Goal: Task Accomplishment & Management: Complete application form

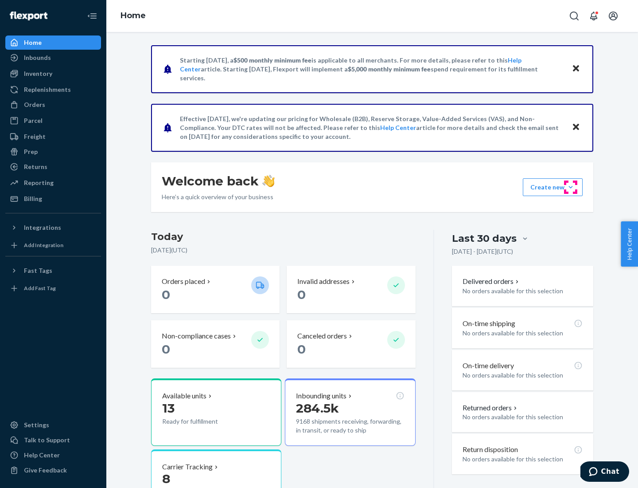
click at [571, 187] on button "Create new Create new inbound Create new order Create new product" at bounding box center [553, 187] width 60 height 18
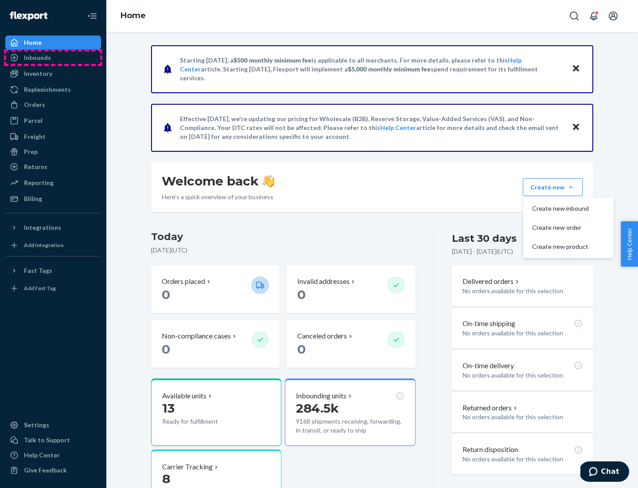
click at [53, 58] on div "Inbounds" at bounding box center [53, 57] width 94 height 12
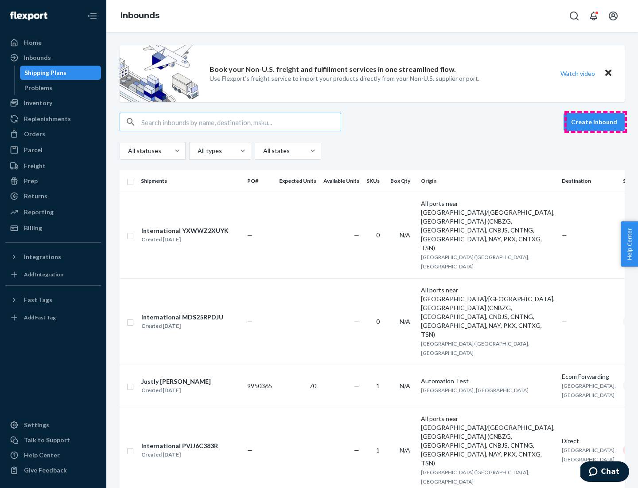
click at [596, 122] on button "Create inbound" at bounding box center [594, 122] width 61 height 18
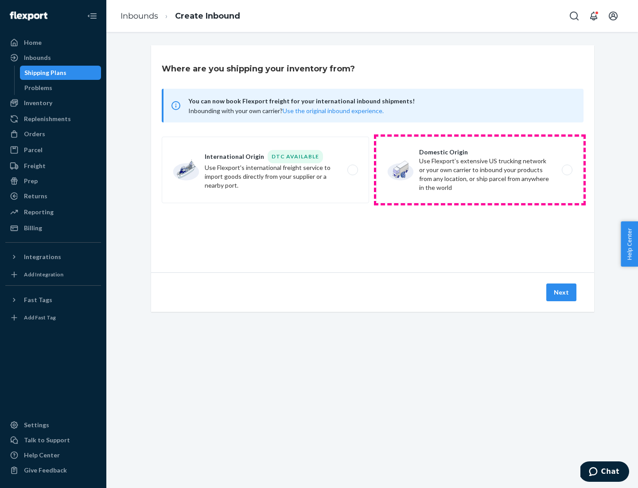
click at [480, 170] on label "Domestic Origin Use Flexport’s extensive US trucking network or your own carrie…" at bounding box center [479, 170] width 207 height 66
click at [567, 170] on input "Domestic Origin Use Flexport’s extensive US trucking network or your own carrie…" at bounding box center [570, 170] width 6 height 6
radio input "true"
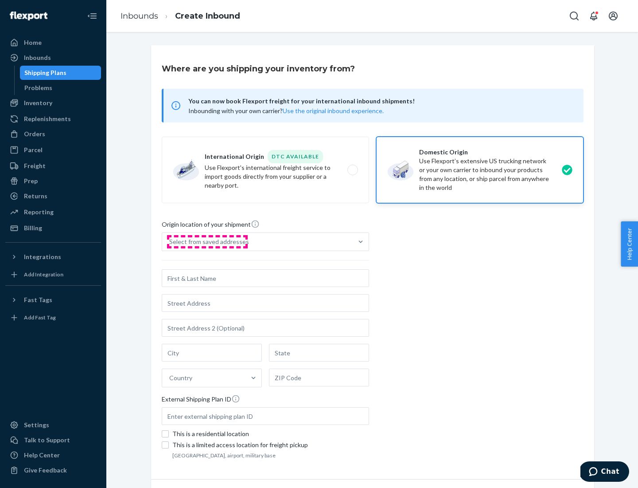
click at [207, 242] on div "Select from saved addresses" at bounding box center [209, 241] width 80 height 9
click at [170, 242] on input "Select from saved addresses" at bounding box center [169, 241] width 1 height 9
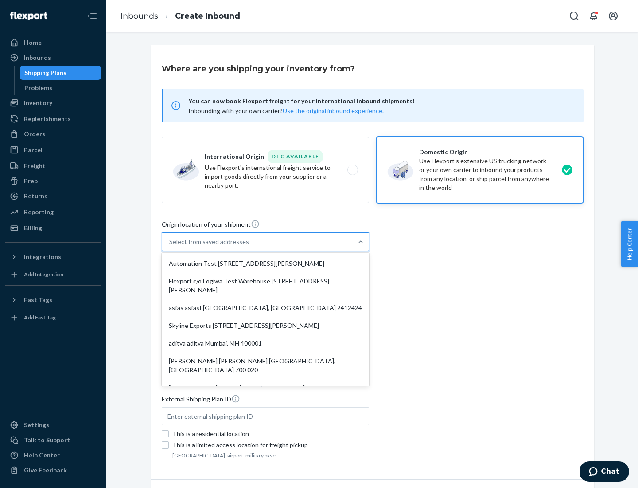
scroll to position [4, 0]
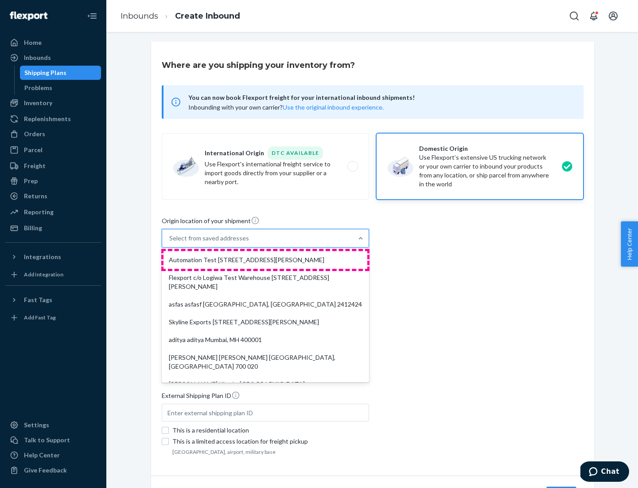
click at [265, 260] on div "Automation Test [STREET_ADDRESS][PERSON_NAME]" at bounding box center [266, 260] width 204 height 18
click at [170, 242] on input "option Automation Test [STREET_ADDRESS][PERSON_NAME]. 9 results available. Use …" at bounding box center [169, 238] width 1 height 9
type input "Automation Test"
type input "9th Floor"
type input "[GEOGRAPHIC_DATA]"
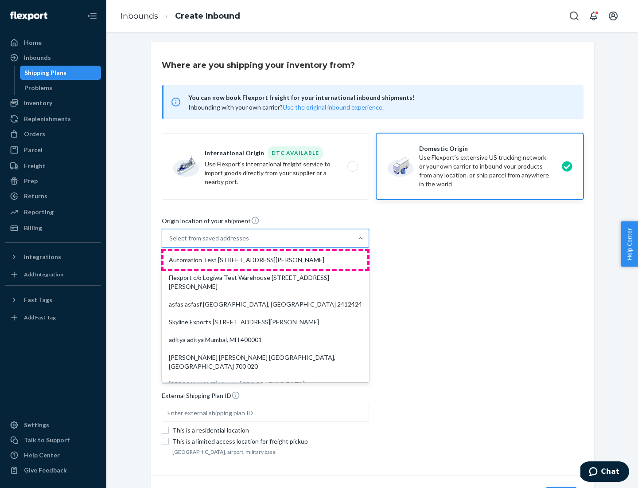
type input "CA"
type input "94104"
type input "[STREET_ADDRESS][PERSON_NAME]"
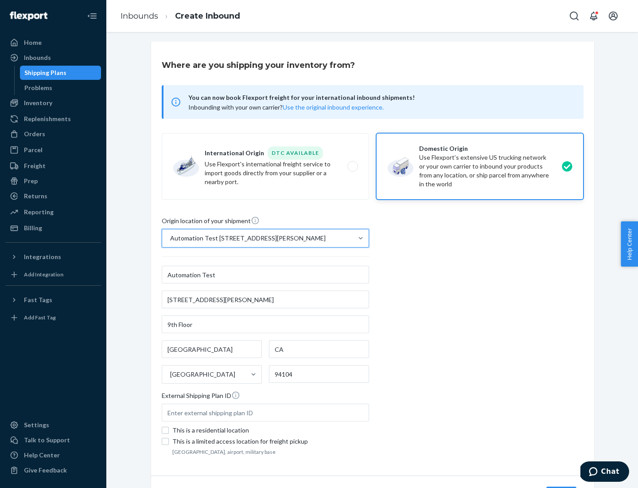
scroll to position [52, 0]
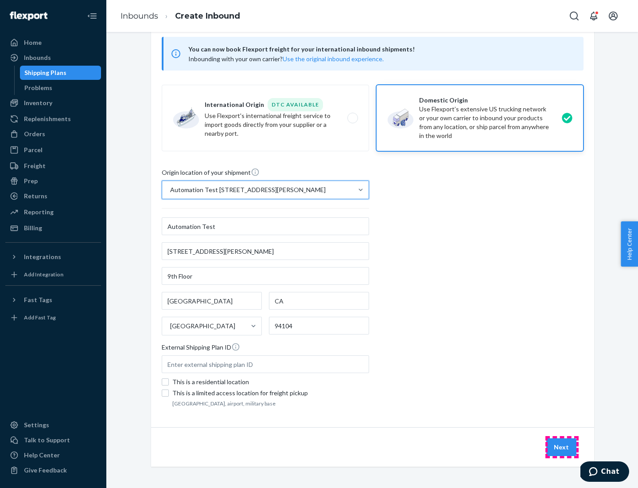
click at [562, 447] on button "Next" at bounding box center [561, 447] width 30 height 18
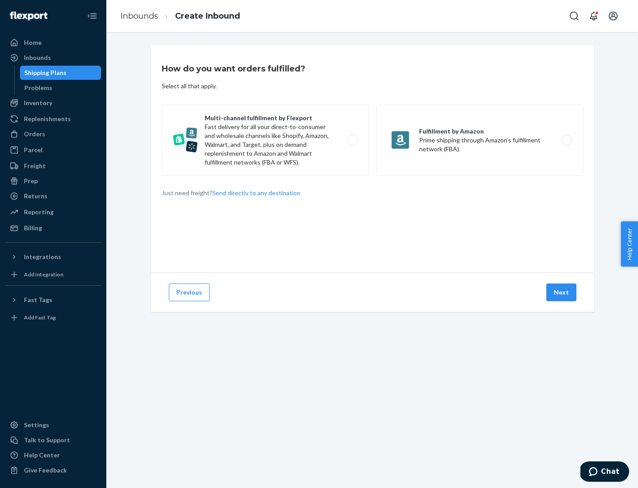
click at [265, 140] on label "Multi-channel fulfillment by Flexport Fast delivery for all your direct-to-cons…" at bounding box center [265, 140] width 207 height 71
click at [352, 140] on input "Multi-channel fulfillment by Flexport Fast delivery for all your direct-to-cons…" at bounding box center [355, 140] width 6 height 6
radio input "true"
click at [562, 292] on button "Next" at bounding box center [561, 292] width 30 height 18
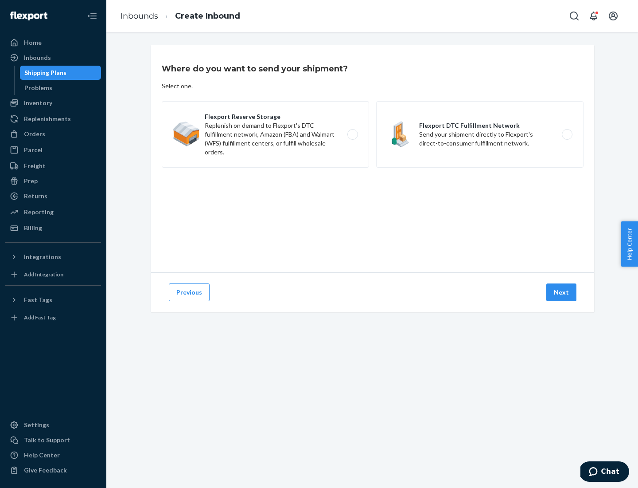
click at [480, 134] on label "Flexport DTC Fulfillment Network Send your shipment directly to Flexport's dire…" at bounding box center [479, 134] width 207 height 66
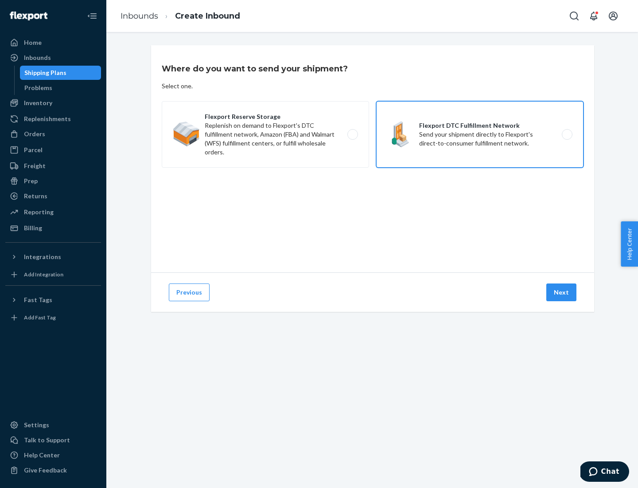
click at [567, 134] on input "Flexport DTC Fulfillment Network Send your shipment directly to Flexport's dire…" at bounding box center [570, 135] width 6 height 6
radio input "true"
click at [562, 292] on button "Next" at bounding box center [561, 292] width 30 height 18
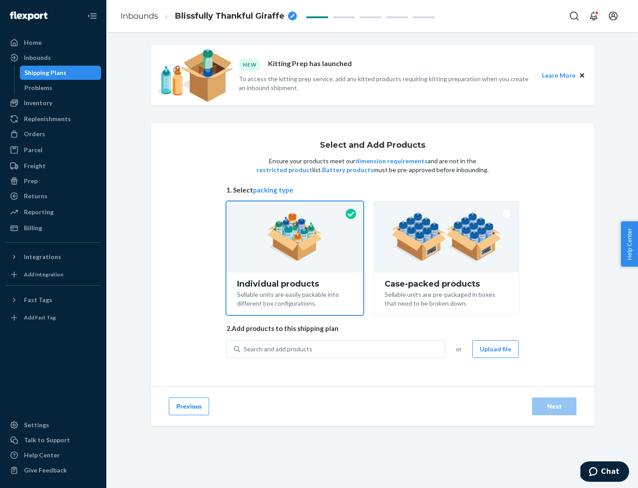
click at [447, 237] on img at bounding box center [446, 236] width 110 height 49
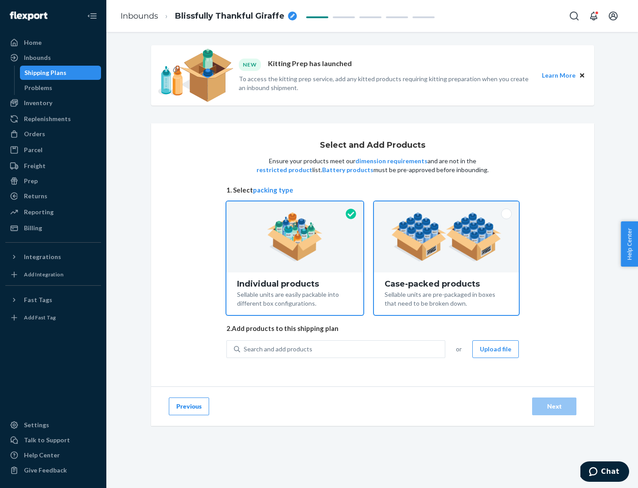
click at [447, 207] on input "Case-packed products Sellable units are pre-packaged in boxes that need to be b…" at bounding box center [447, 204] width 6 height 6
radio input "true"
radio input "false"
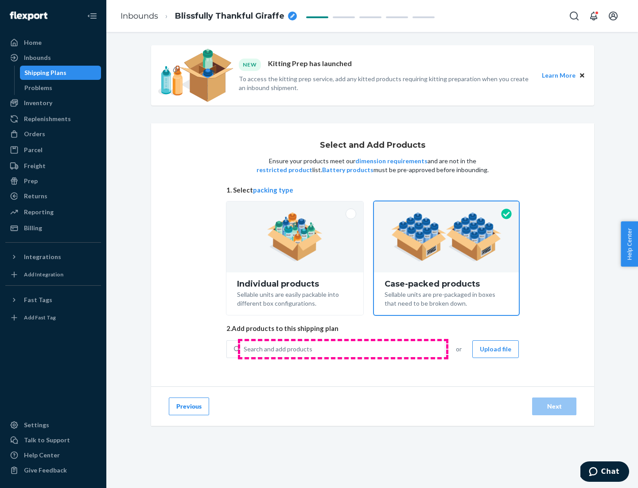
click at [343, 348] on div "Search and add products" at bounding box center [342, 349] width 205 height 16
click at [245, 348] on input "Search and add products" at bounding box center [244, 348] width 1 height 9
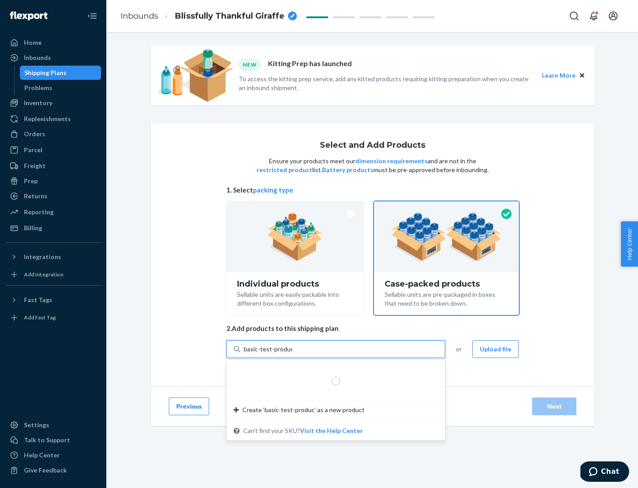
type input "basic-test-product-1"
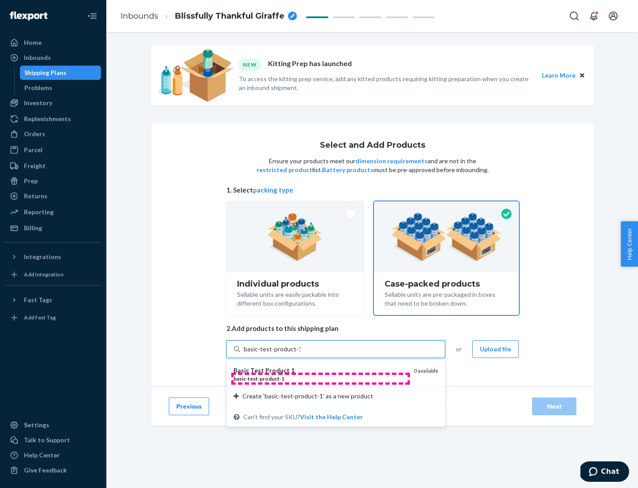
click at [320, 378] on div "basic - test - product - 1" at bounding box center [320, 379] width 173 height 8
click at [300, 353] on input "basic-test-product-1" at bounding box center [272, 348] width 57 height 9
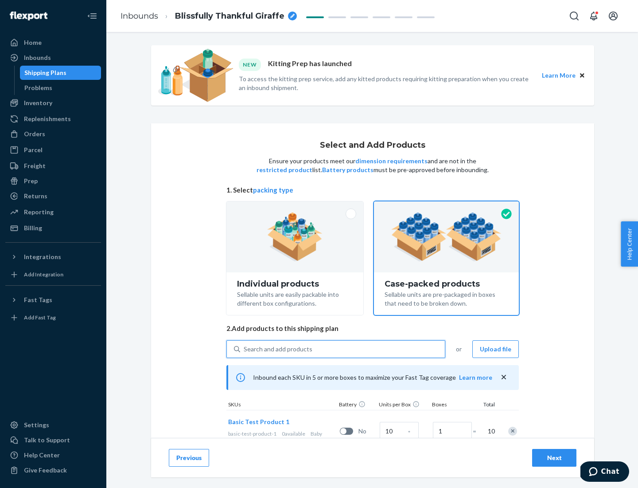
scroll to position [32, 0]
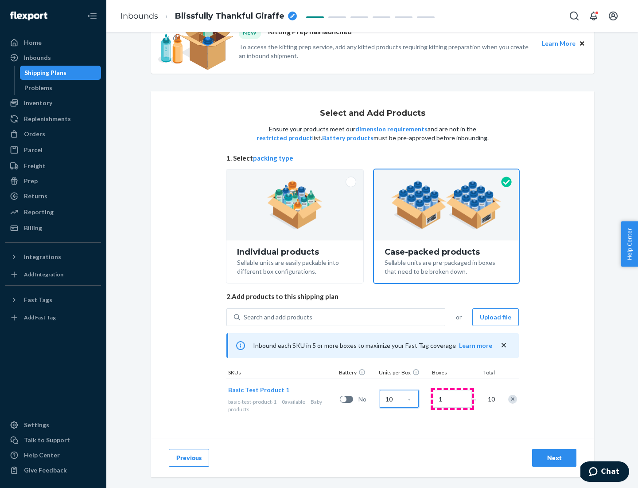
type input "10"
type input "7"
click at [554, 457] on div "Next" at bounding box center [554, 457] width 29 height 9
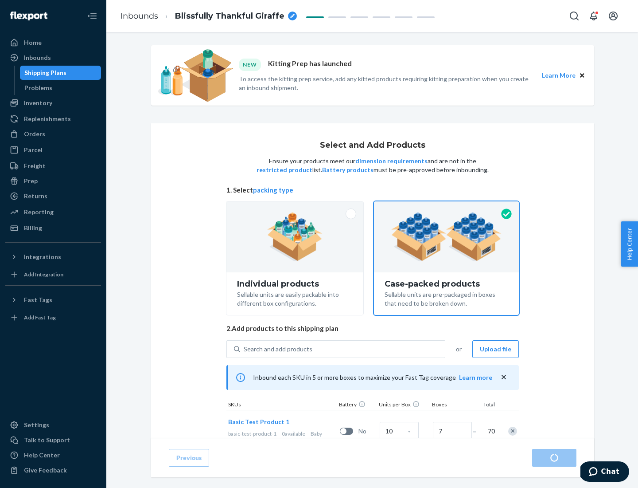
radio input "true"
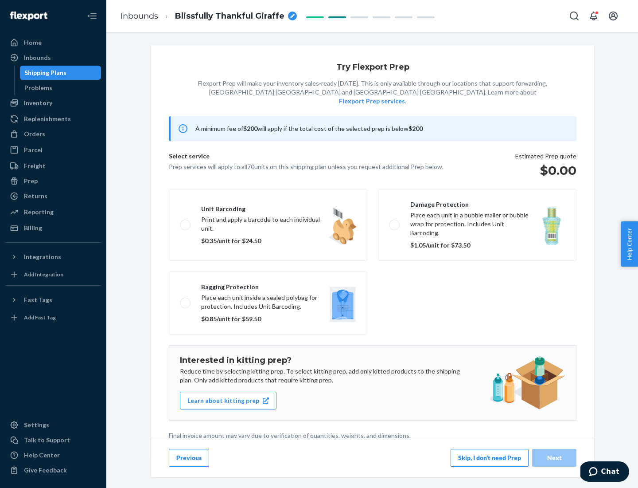
scroll to position [2, 0]
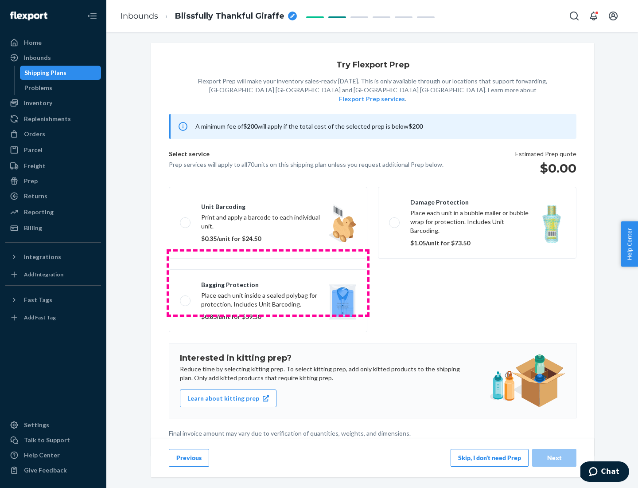
click at [268, 282] on label "Bagging protection Place each unit inside a sealed polybag for protection. Incl…" at bounding box center [268, 300] width 199 height 63
click at [186, 297] on input "Bagging protection Place each unit inside a sealed polybag for protection. Incl…" at bounding box center [183, 300] width 6 height 6
checkbox input "true"
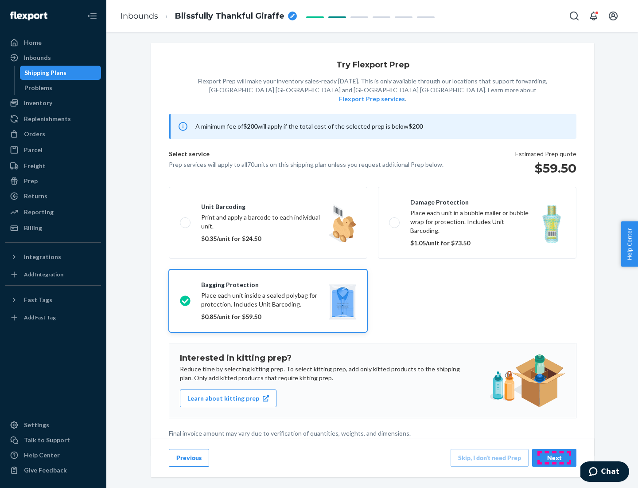
click at [554, 457] on div "Next" at bounding box center [554, 457] width 29 height 9
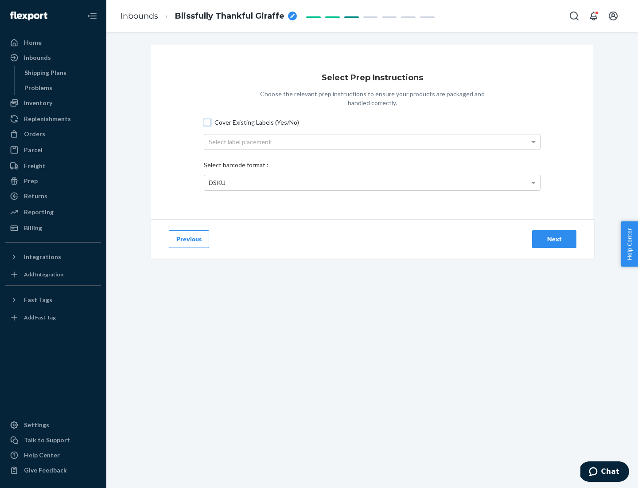
click at [207, 122] on input "Cover Existing Labels (Yes/No)" at bounding box center [207, 122] width 7 height 7
checkbox input "true"
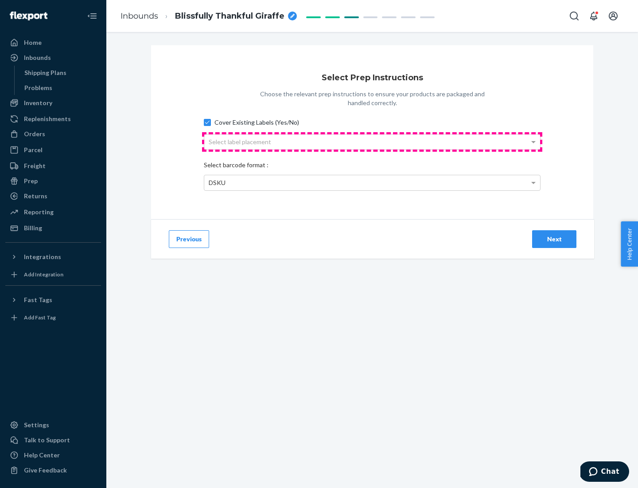
click at [372, 141] on div "Select label placement" at bounding box center [372, 141] width 336 height 15
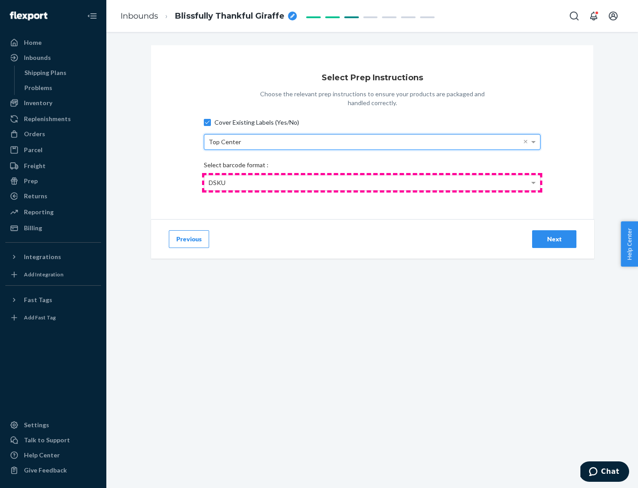
click at [372, 182] on div "DSKU" at bounding box center [372, 182] width 336 height 15
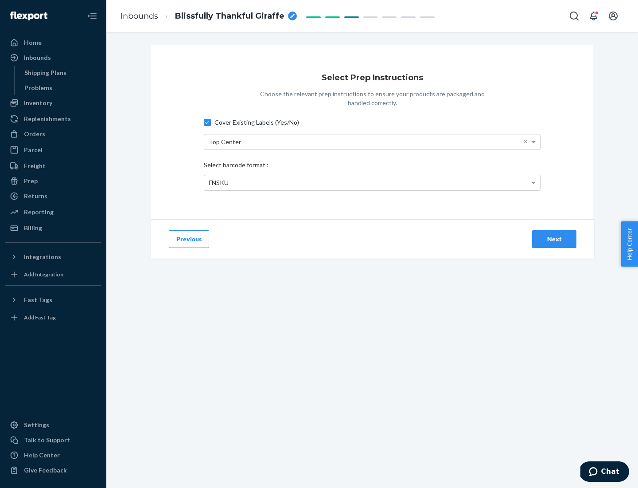
click at [554, 238] on div "Next" at bounding box center [554, 238] width 29 height 9
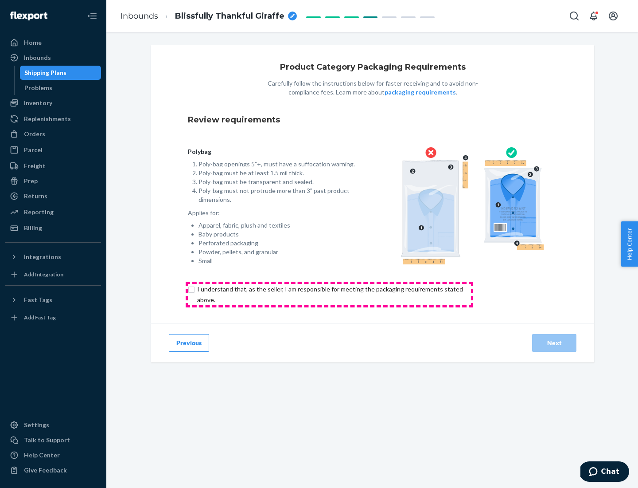
click at [329, 294] on input "checkbox" at bounding box center [335, 294] width 295 height 21
checkbox input "true"
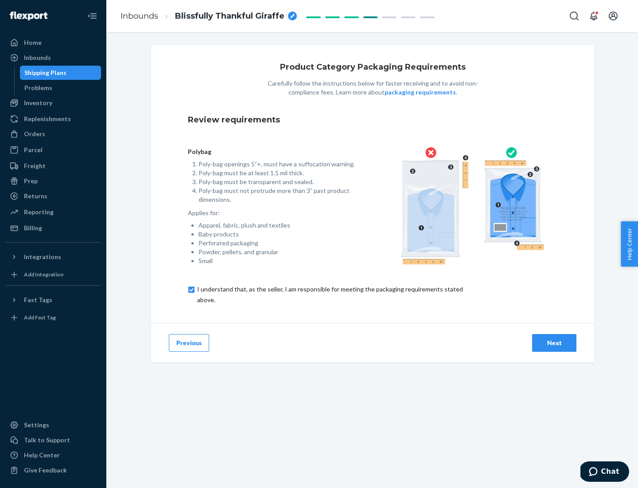
click at [554, 342] on div "Next" at bounding box center [554, 342] width 29 height 9
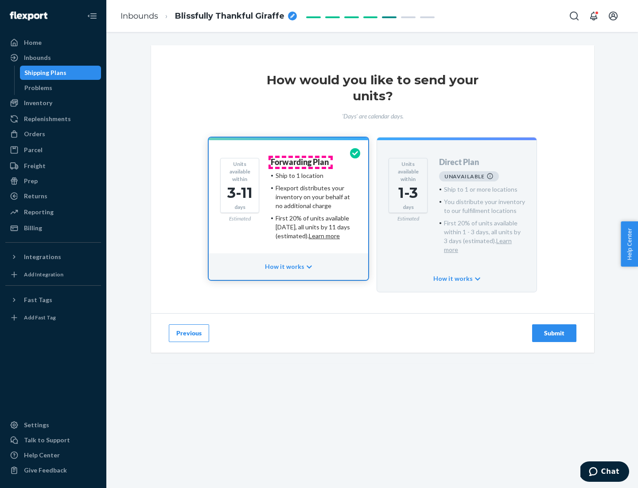
click at [300, 162] on h4 "Forwarding Plan" at bounding box center [300, 162] width 58 height 9
click at [554, 328] on div "Submit" at bounding box center [554, 332] width 29 height 9
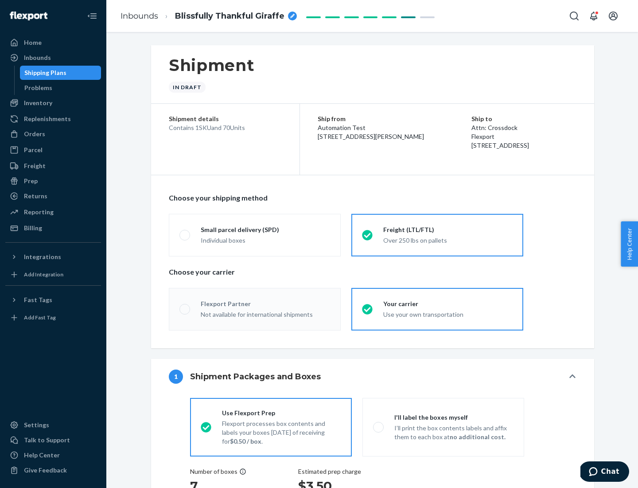
radio input "true"
radio input "false"
radio input "true"
radio input "false"
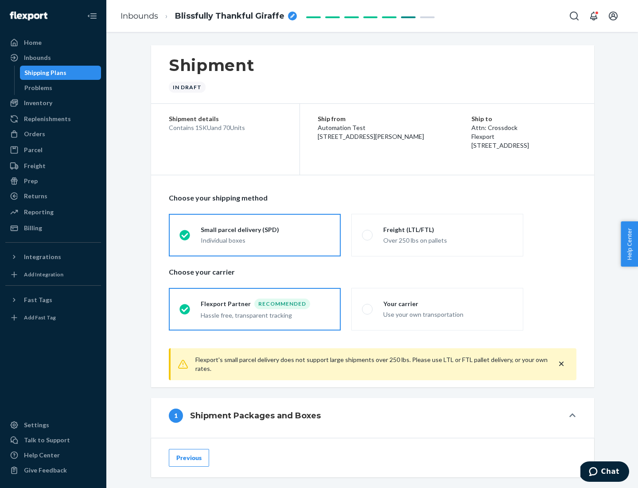
click at [437, 234] on div "Over 250 lbs on pallets" at bounding box center [447, 239] width 129 height 11
click at [368, 234] on input "Freight (LTL/FTL) Over 250 lbs on pallets" at bounding box center [365, 235] width 6 height 6
radio input "true"
radio input "false"
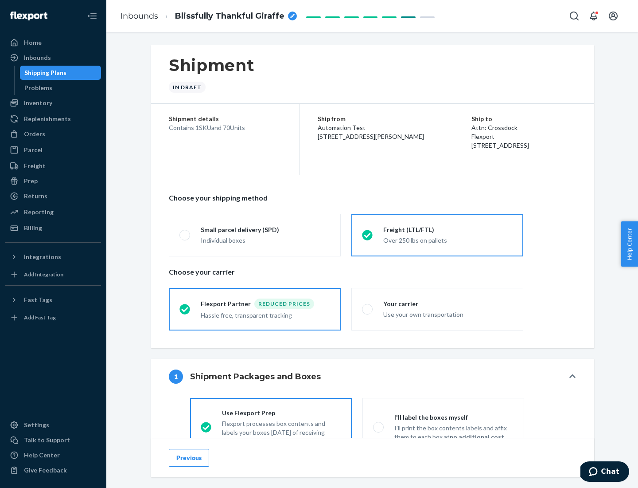
scroll to position [49, 0]
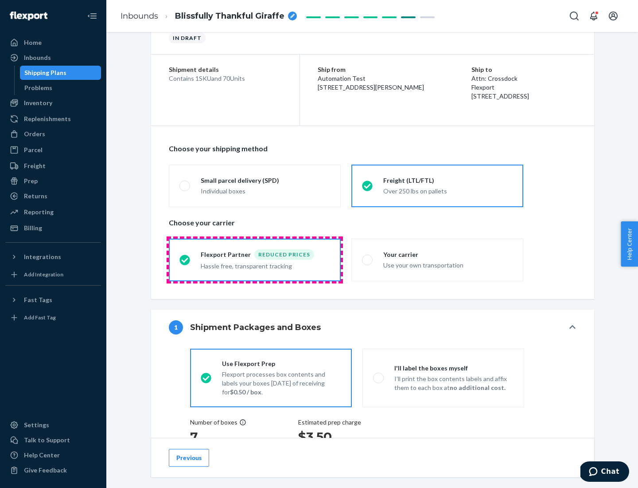
click at [255, 260] on div "Hassle free, transparent tracking" at bounding box center [265, 265] width 129 height 11
click at [185, 259] on input "Flexport Partner Reduced prices Hassle free, transparent tracking" at bounding box center [182, 260] width 6 height 6
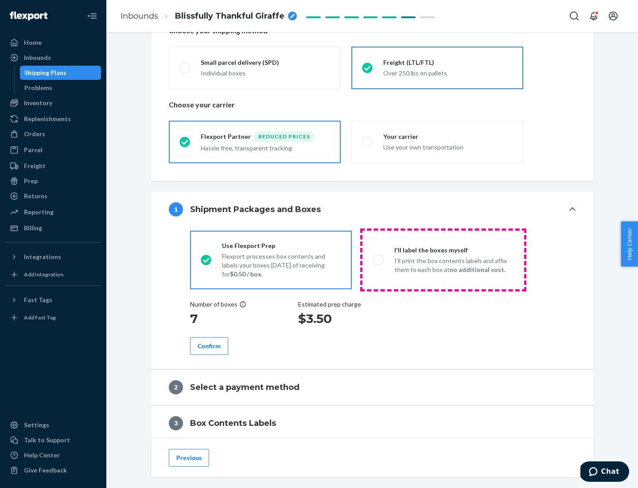
click at [443, 259] on p "I’ll print the box contents labels and affix them to each box at no additional …" at bounding box center [453, 265] width 119 height 18
click at [379, 259] on input "I'll label the boxes myself I’ll print the box contents labels and affix them t…" at bounding box center [376, 260] width 6 height 6
radio input "true"
radio input "false"
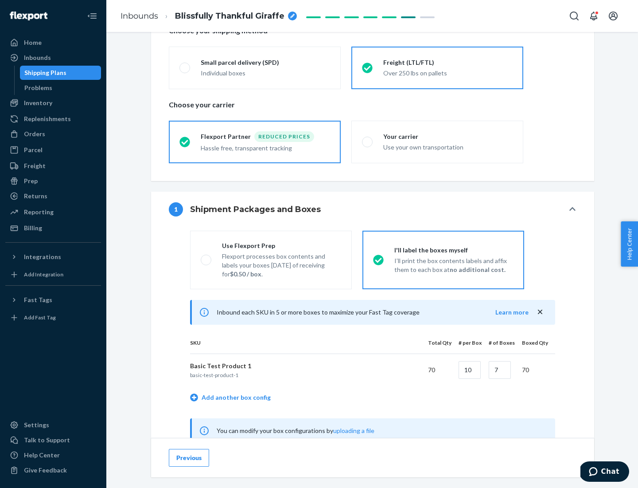
scroll to position [277, 0]
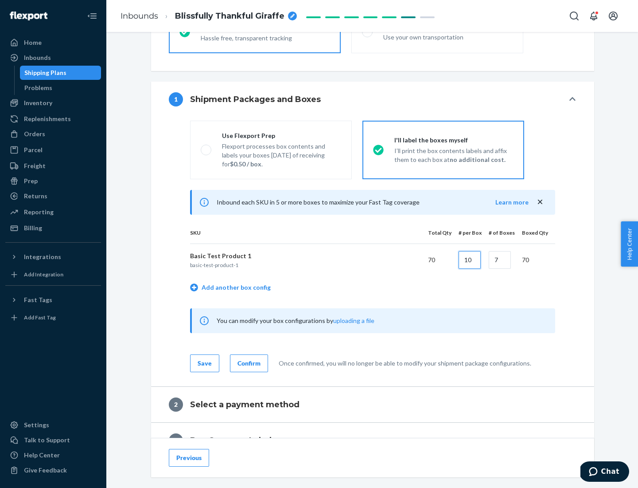
type input "10"
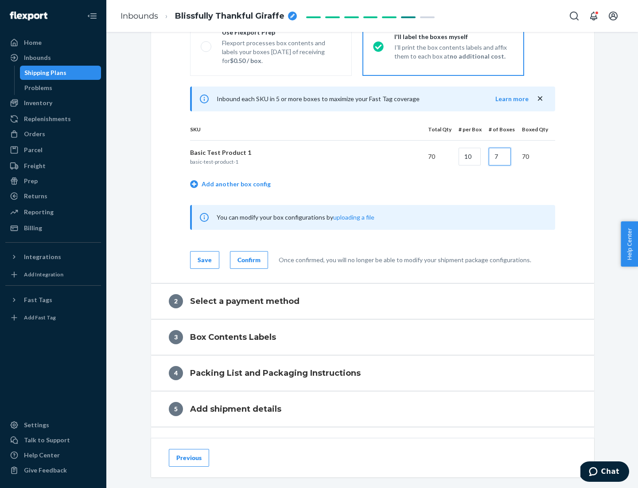
type input "7"
click at [248, 259] on div "Confirm" at bounding box center [249, 259] width 23 height 9
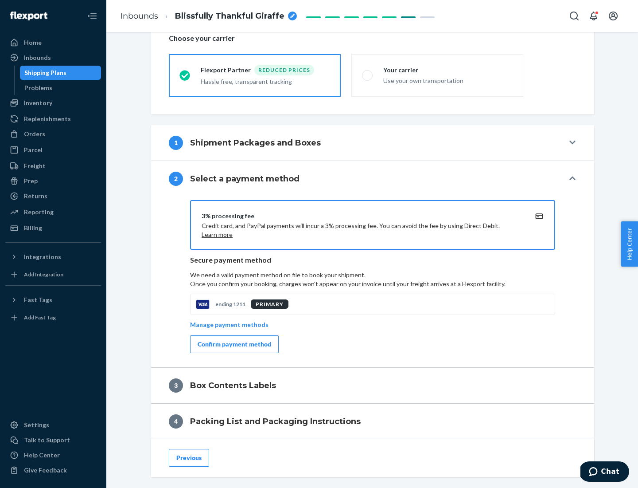
scroll to position [318, 0]
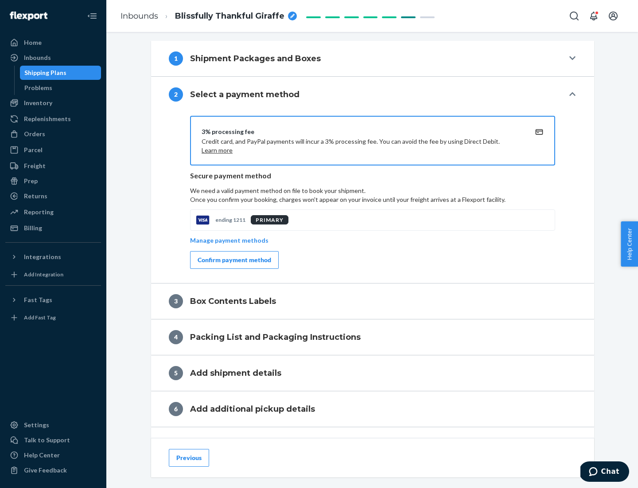
click at [234, 260] on div "Confirm payment method" at bounding box center [235, 259] width 74 height 9
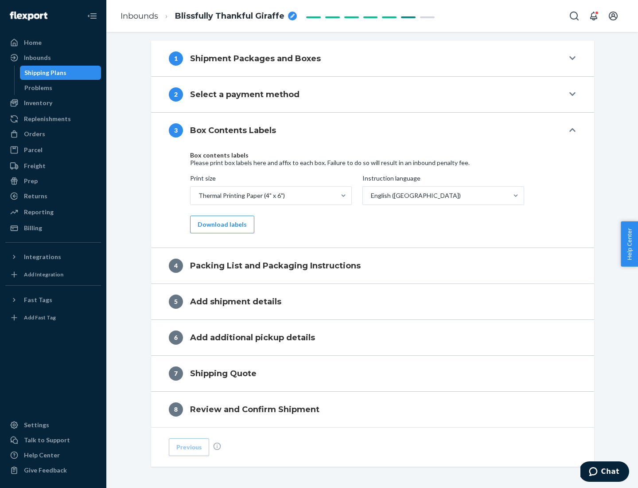
scroll to position [282, 0]
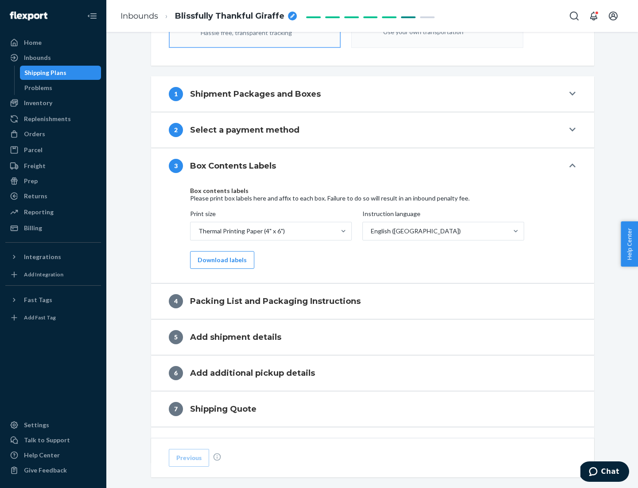
click at [220, 260] on button "Download labels" at bounding box center [222, 260] width 64 height 18
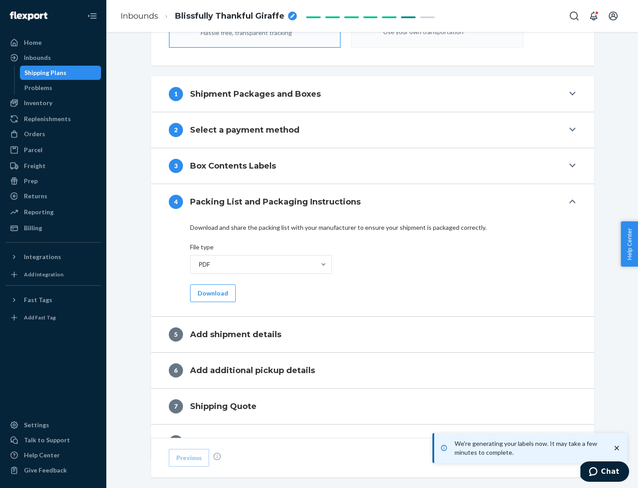
scroll to position [316, 0]
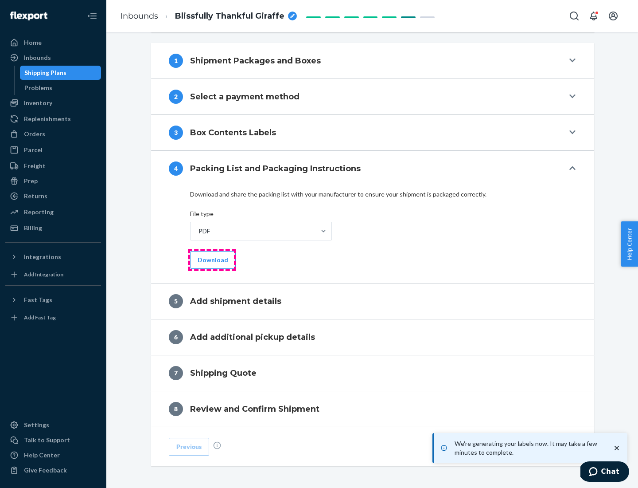
click at [212, 259] on button "Download" at bounding box center [213, 260] width 46 height 18
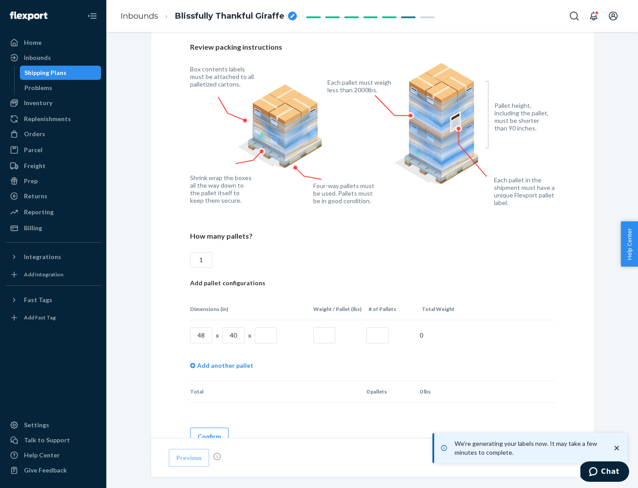
scroll to position [644, 0]
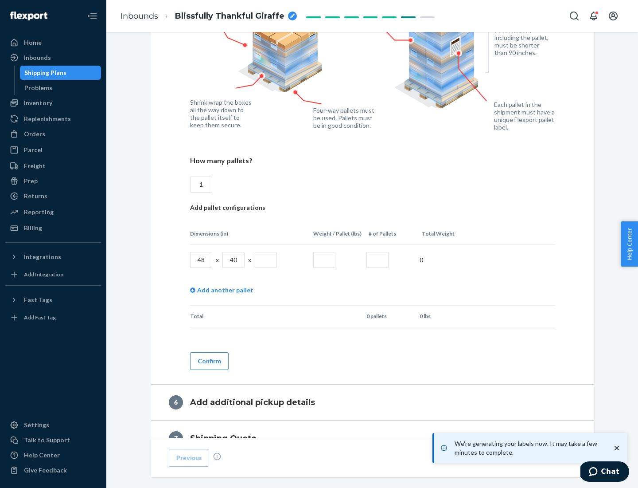
type input "1"
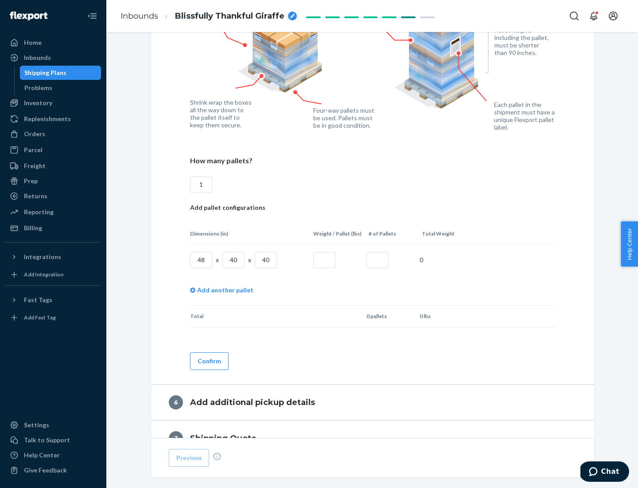
type input "40"
type input "200"
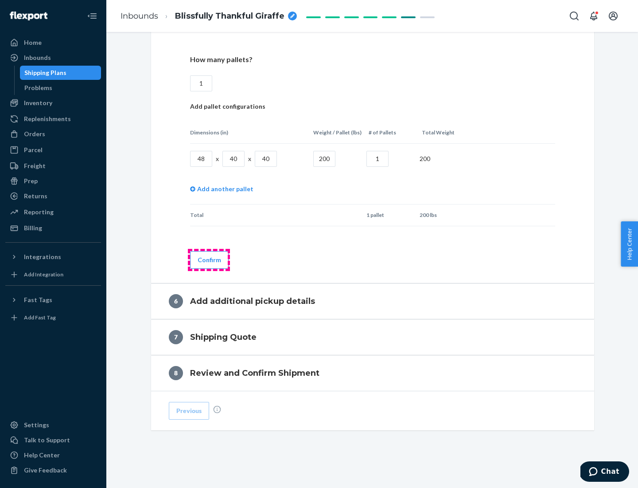
type input "1"
click at [209, 259] on button "Confirm" at bounding box center [209, 260] width 39 height 18
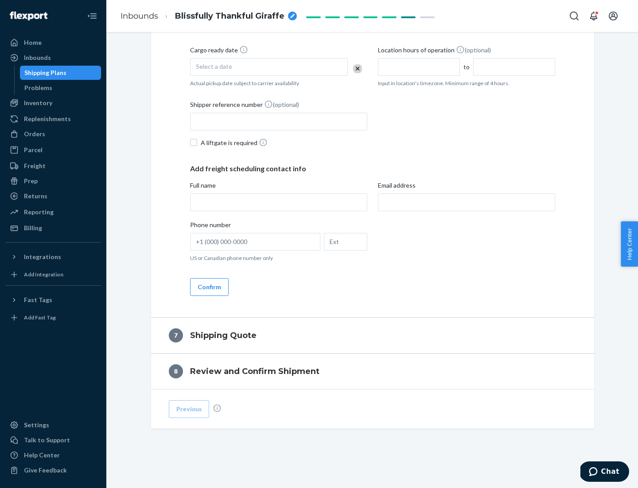
scroll to position [339, 0]
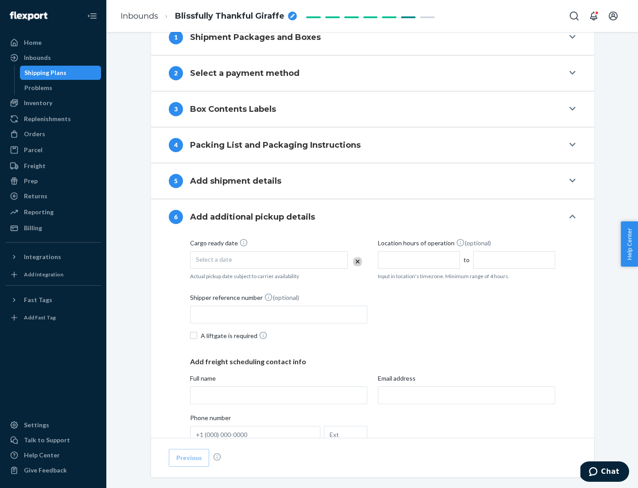
click at [269, 259] on div "Select a date" at bounding box center [269, 260] width 158 height 18
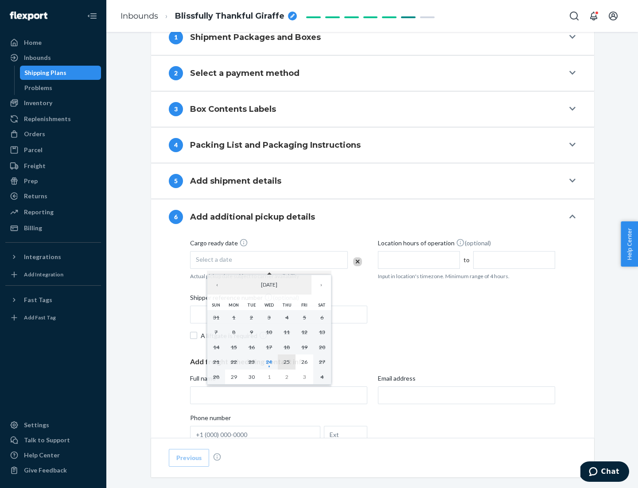
click at [287, 361] on abbr "25" at bounding box center [287, 361] width 6 height 7
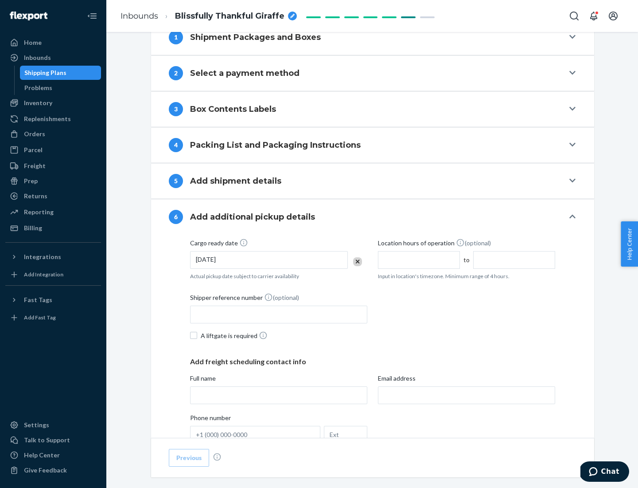
scroll to position [474, 0]
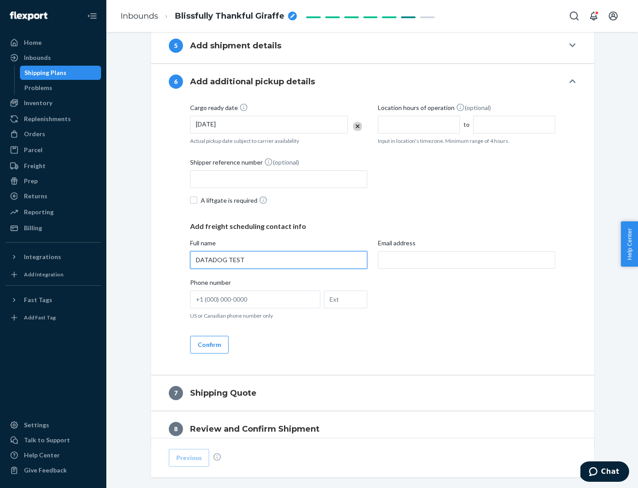
type input "DATADOG TEST"
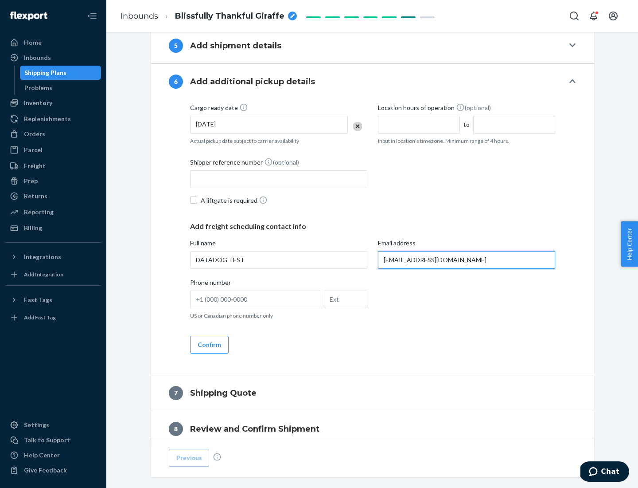
scroll to position [514, 0]
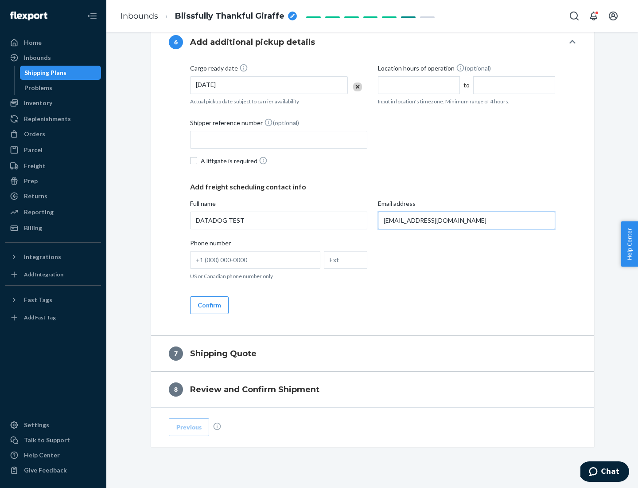
type input "[EMAIL_ADDRESS][DOMAIN_NAME]"
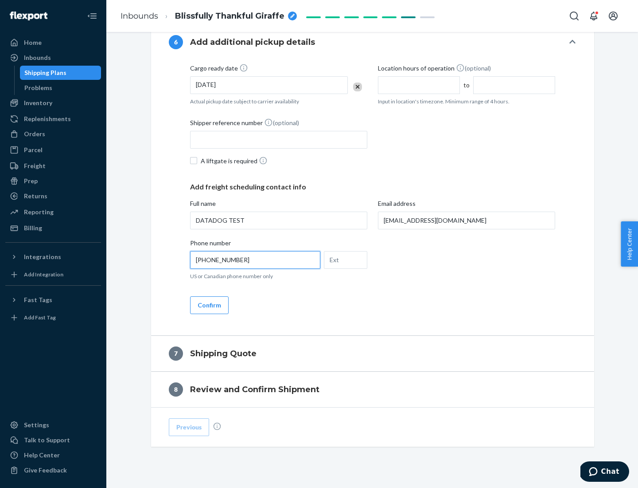
scroll to position [532, 0]
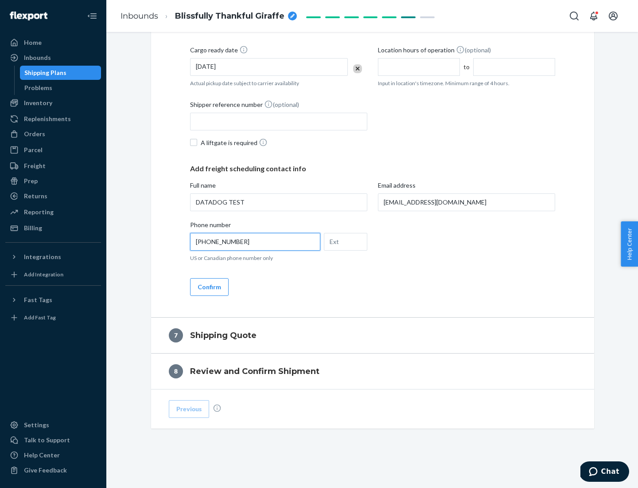
type input "[PHONE_NUMBER]"
click at [209, 286] on button "Confirm" at bounding box center [209, 287] width 39 height 18
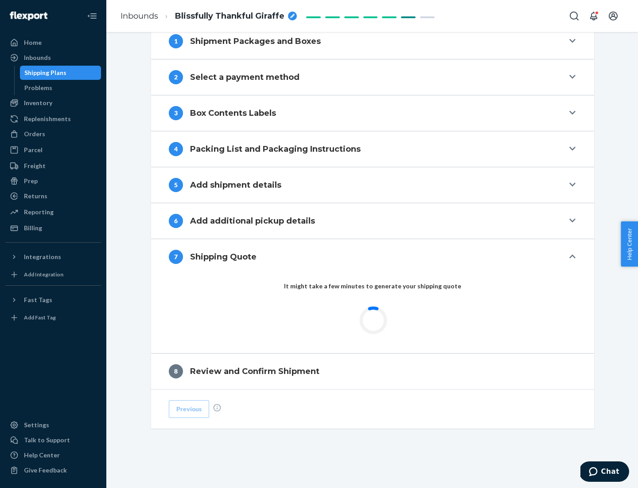
scroll to position [367, 0]
